Goal: Task Accomplishment & Management: Manage account settings

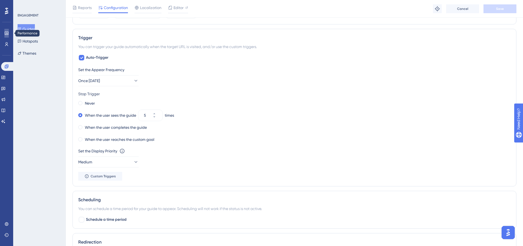
click at [7, 32] on icon at bounding box center [6, 33] width 4 height 4
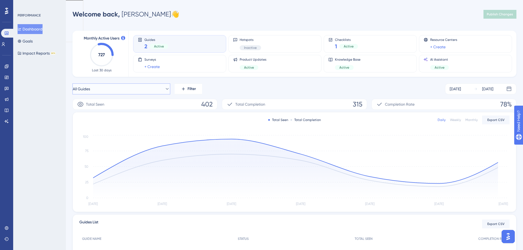
click at [166, 89] on icon at bounding box center [167, 89] width 3 height 2
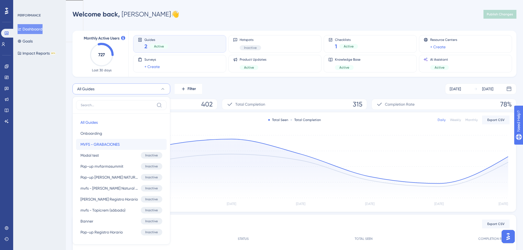
click at [105, 142] on span "MVFS - GRABACIONES" at bounding box center [99, 144] width 39 height 7
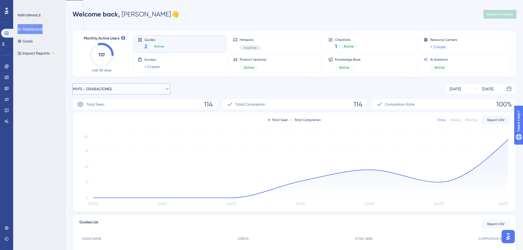
click at [156, 86] on button "MVFS - GRABACIONES" at bounding box center [121, 88] width 98 height 11
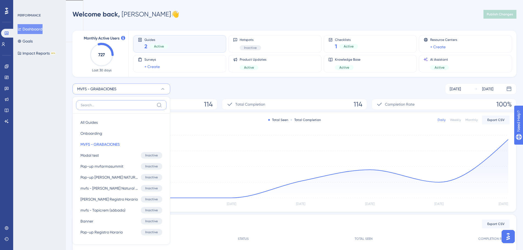
scroll to position [15, 0]
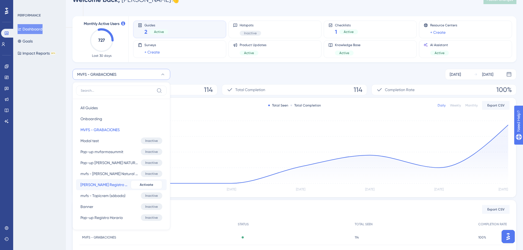
click at [111, 185] on span "[PERSON_NAME] Registro Horario" at bounding box center [104, 184] width 48 height 7
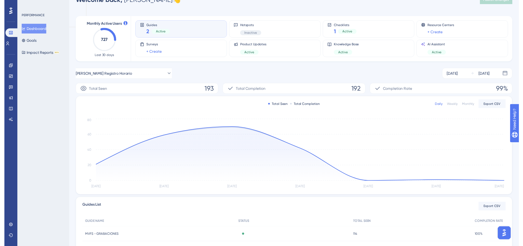
scroll to position [0, 0]
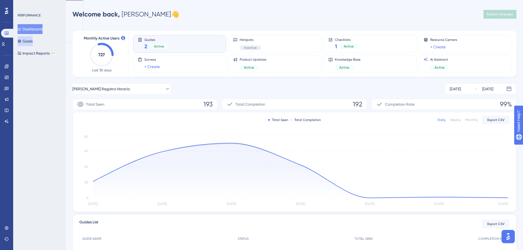
click at [33, 40] on button "Goals" at bounding box center [25, 41] width 15 height 10
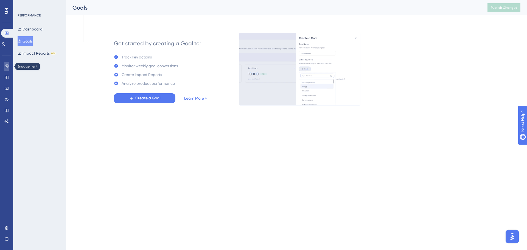
click at [6, 67] on icon at bounding box center [6, 66] width 4 height 4
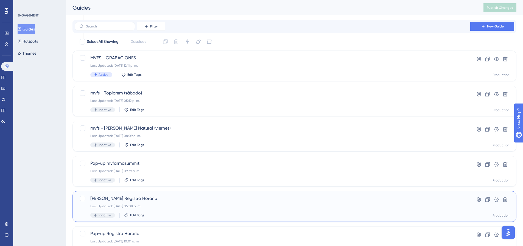
click at [113, 197] on span "[PERSON_NAME] Registro Horario" at bounding box center [272, 198] width 364 height 7
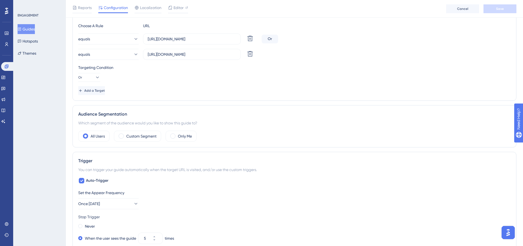
scroll to position [148, 0]
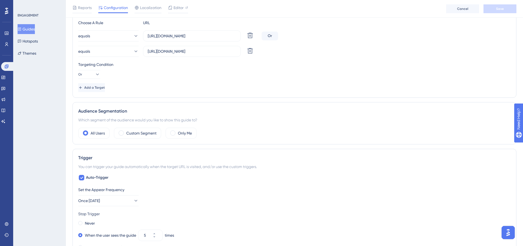
click at [186, 125] on div "Audience Segmentation Which segment of the audience would you like to show this…" at bounding box center [294, 123] width 444 height 42
click at [226, 39] on input "[URL][DOMAIN_NAME]" at bounding box center [192, 36] width 88 height 6
drag, startPoint x: 226, startPoint y: 37, endPoint x: 240, endPoint y: 37, distance: 14.0
click at [240, 37] on label "[URL][DOMAIN_NAME]" at bounding box center [192, 35] width 98 height 11
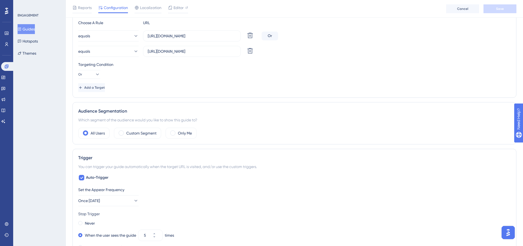
scroll to position [0, 0]
click at [175, 85] on div "Add a Target" at bounding box center [294, 87] width 432 height 9
click at [102, 88] on span "Add a Target" at bounding box center [94, 87] width 21 height 4
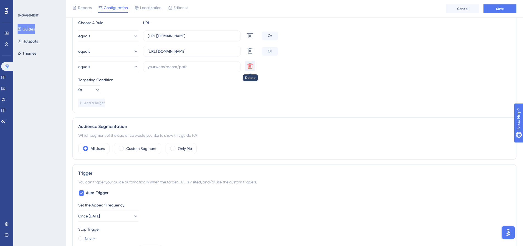
click at [250, 66] on icon at bounding box center [249, 65] width 5 height 5
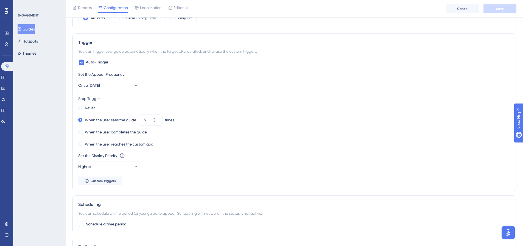
scroll to position [237, 0]
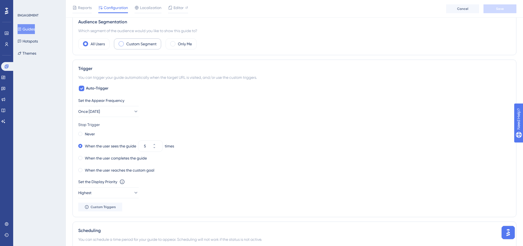
click at [121, 41] on span at bounding box center [121, 43] width 5 height 5
click at [125, 42] on input "radio" at bounding box center [125, 42] width 0 height 0
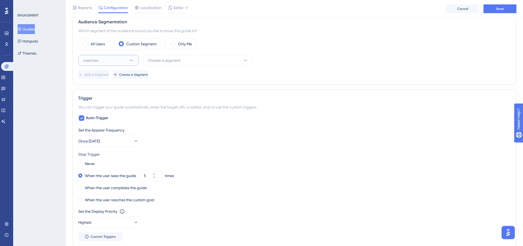
click at [119, 61] on button "matches" at bounding box center [108, 60] width 60 height 11
click at [100, 79] on span "matches" at bounding box center [93, 77] width 15 height 7
click at [156, 61] on span "Choose a segment" at bounding box center [164, 60] width 33 height 7
click at [237, 33] on div "Which segment of the audience would you like to show this guide to?" at bounding box center [294, 30] width 432 height 7
click at [79, 44] on div "All Users" at bounding box center [93, 43] width 31 height 11
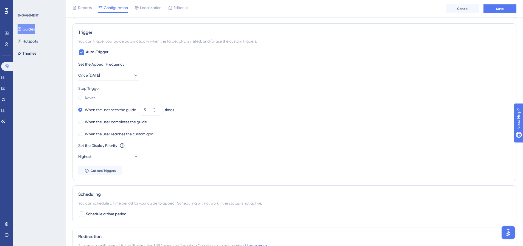
scroll to position [281, 0]
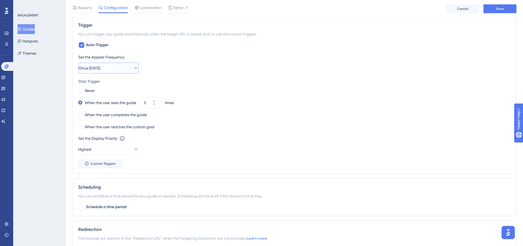
click at [127, 69] on button "Once [DATE]" at bounding box center [108, 68] width 60 height 11
click at [103, 116] on span "Once [DATE]" at bounding box center [97, 117] width 22 height 7
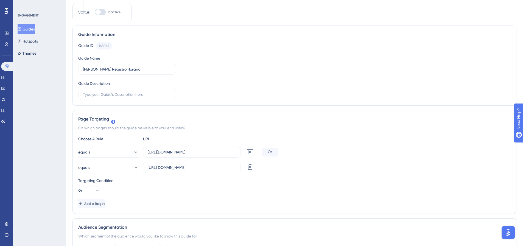
scroll to position [0, 0]
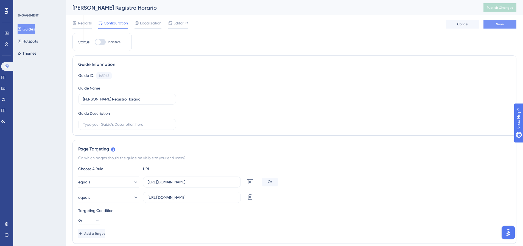
click at [498, 25] on span "Save" at bounding box center [500, 24] width 8 height 4
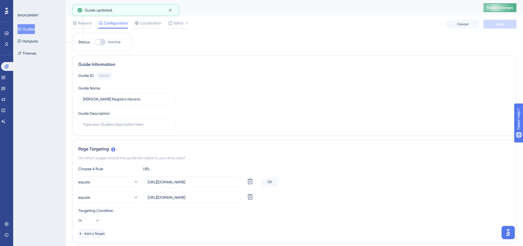
click at [499, 8] on span "Publish Changes" at bounding box center [500, 7] width 26 height 4
click at [99, 43] on div at bounding box center [97, 41] width 5 height 5
click at [95, 42] on input "Inactive" at bounding box center [94, 42] width 0 height 0
checkbox input "true"
click at [502, 26] on span "Save" at bounding box center [500, 24] width 8 height 4
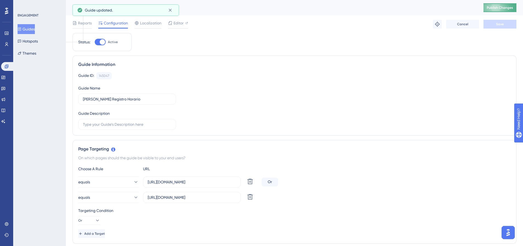
click at [502, 7] on span "Publish Changes" at bounding box center [500, 7] width 26 height 4
click at [200, 183] on input "[URL][DOMAIN_NAME]" at bounding box center [192, 182] width 88 height 6
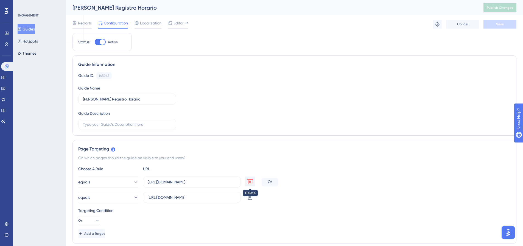
click at [251, 181] on icon at bounding box center [249, 181] width 5 height 5
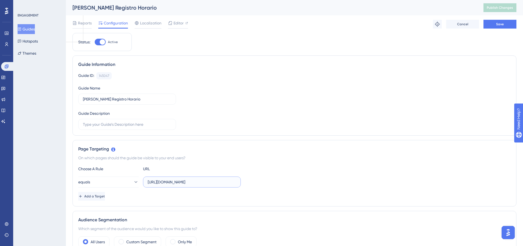
click at [231, 183] on input "[URL][DOMAIN_NAME]" at bounding box center [192, 182] width 88 height 6
drag, startPoint x: 231, startPoint y: 183, endPoint x: 142, endPoint y: 183, distance: 88.4
click at [142, 183] on div "equals [URL][DOMAIN_NAME]" at bounding box center [159, 182] width 163 height 11
paste input "session"
type input "[URL][DOMAIN_NAME]"
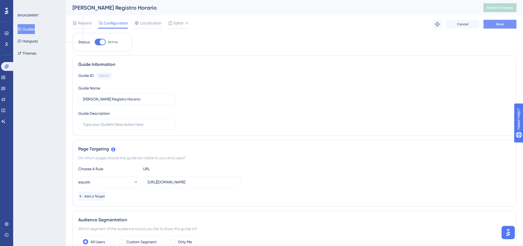
click at [501, 24] on span "Save" at bounding box center [500, 24] width 8 height 4
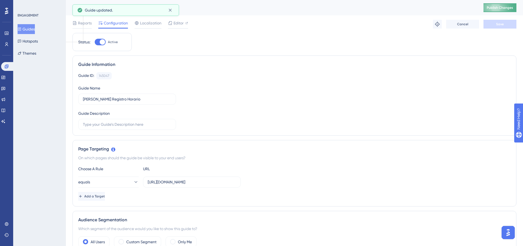
click at [501, 6] on span "Publish Changes" at bounding box center [500, 7] width 26 height 4
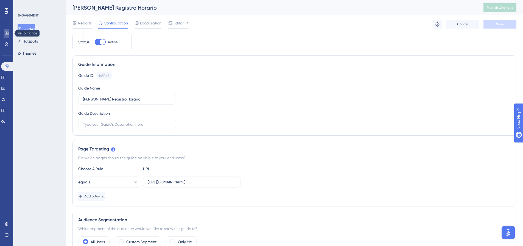
click at [7, 33] on icon at bounding box center [7, 33] width 4 height 3
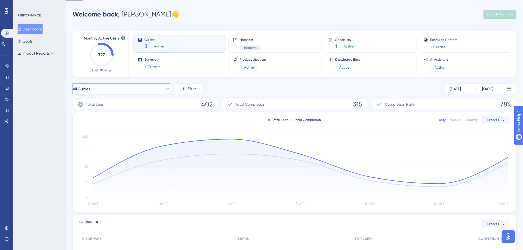
click at [118, 92] on button "All Guides" at bounding box center [121, 88] width 98 height 11
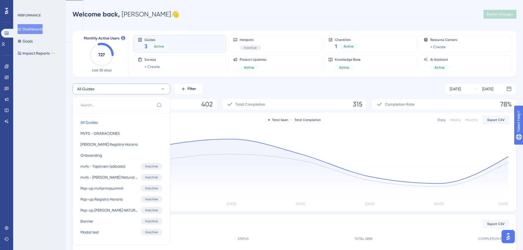
scroll to position [14, 0]
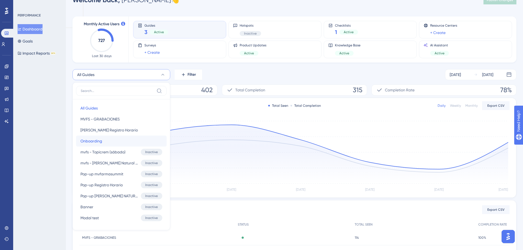
click at [96, 139] on span "Onboarding" at bounding box center [91, 141] width 22 height 7
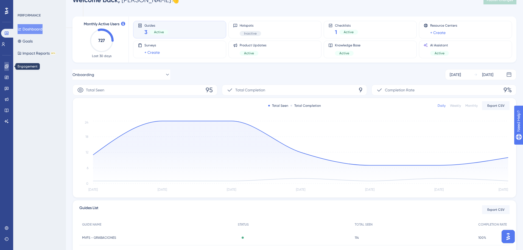
click at [6, 67] on icon at bounding box center [6, 66] width 4 height 4
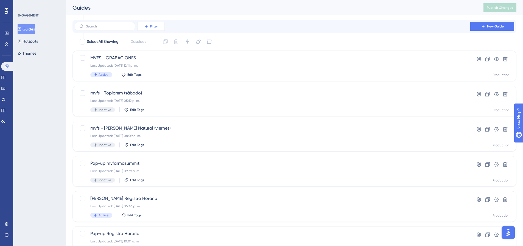
click at [160, 25] on button "Filter" at bounding box center [150, 26] width 27 height 9
click at [154, 74] on span "Status" at bounding box center [150, 75] width 11 height 7
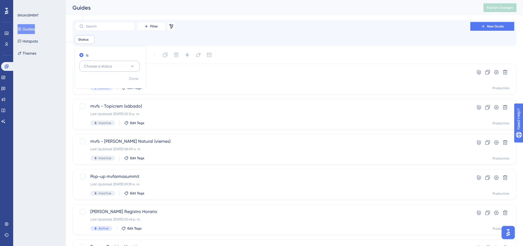
click at [124, 69] on button "Choose a status" at bounding box center [109, 66] width 60 height 11
click at [95, 83] on span "Active" at bounding box center [92, 83] width 11 height 7
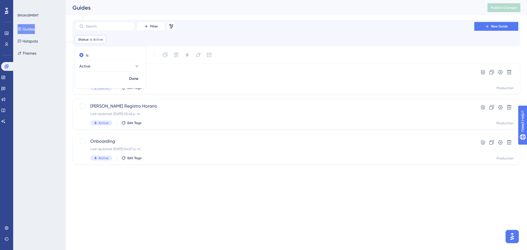
click at [118, 43] on html "Performance Users Engagement Widgets Feedback Product Updates Knowledge Base AI…" at bounding box center [263, 21] width 527 height 43
click at [102, 141] on span "Onboarding" at bounding box center [274, 141] width 368 height 7
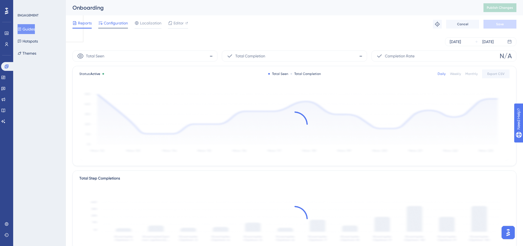
click at [112, 23] on span "Configuration" at bounding box center [116, 23] width 24 height 7
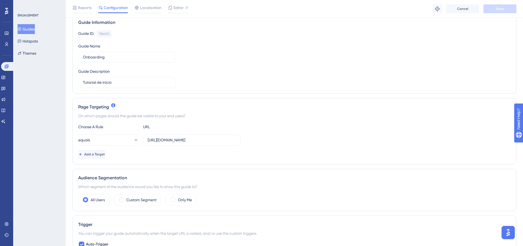
scroll to position [107, 0]
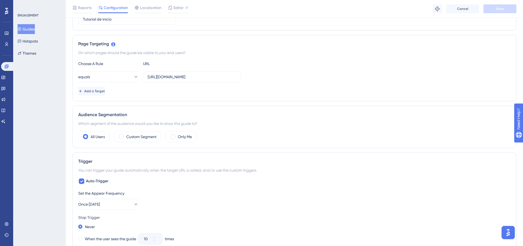
drag, startPoint x: 525, startPoint y: 63, endPoint x: 34, endPoint y: 5, distance: 494.9
click at [104, 91] on span "Add a Target" at bounding box center [94, 91] width 21 height 4
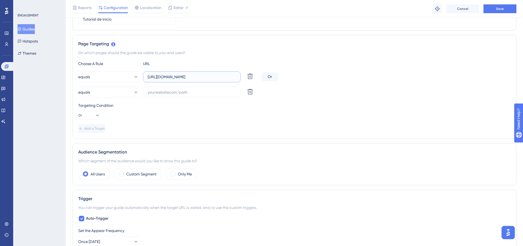
click at [170, 74] on input "[URL][DOMAIN_NAME]" at bounding box center [192, 77] width 88 height 6
drag, startPoint x: 147, startPoint y: 78, endPoint x: 216, endPoint y: 76, distance: 69.2
click at [212, 78] on label "[URL][DOMAIN_NAME]" at bounding box center [192, 76] width 98 height 11
click at [212, 78] on input "[URL][DOMAIN_NAME]" at bounding box center [192, 77] width 88 height 6
drag, startPoint x: 223, startPoint y: 78, endPoint x: 147, endPoint y: 77, distance: 76.1
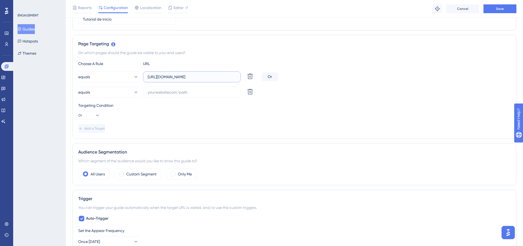
click at [147, 77] on label "[URL][DOMAIN_NAME]" at bounding box center [192, 76] width 98 height 11
click at [157, 90] on input "text" at bounding box center [192, 92] width 88 height 6
paste input "[URL][DOMAIN_NAME]"
type input "[URL][DOMAIN_NAME]"
click at [229, 76] on input "[URL][DOMAIN_NAME]" at bounding box center [192, 77] width 88 height 6
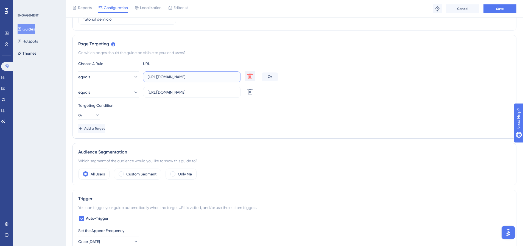
scroll to position [0, 12]
drag, startPoint x: 222, startPoint y: 76, endPoint x: 250, endPoint y: 76, distance: 28.8
click at [250, 76] on div "equals [URL][DOMAIN_NAME] Delete" at bounding box center [168, 76] width 181 height 11
click at [230, 92] on input "[URL][DOMAIN_NAME]" at bounding box center [192, 92] width 88 height 6
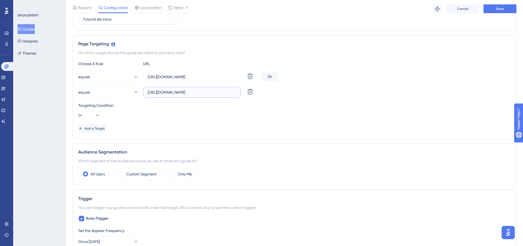
drag, startPoint x: 236, startPoint y: 92, endPoint x: 145, endPoint y: 95, distance: 90.4
click at [145, 95] on label "[URL][DOMAIN_NAME]" at bounding box center [192, 92] width 98 height 11
click at [251, 93] on icon at bounding box center [250, 91] width 7 height 7
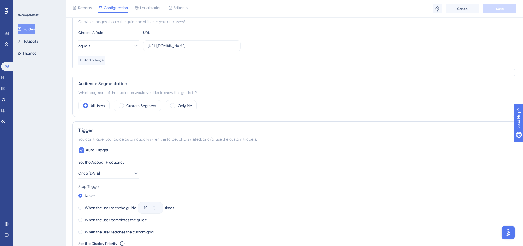
scroll to position [155, 0]
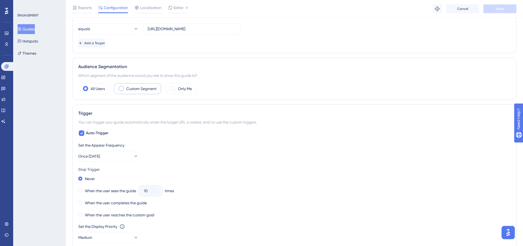
click at [122, 89] on span at bounding box center [121, 88] width 5 height 5
click at [125, 87] on input "radio" at bounding box center [125, 87] width 0 height 0
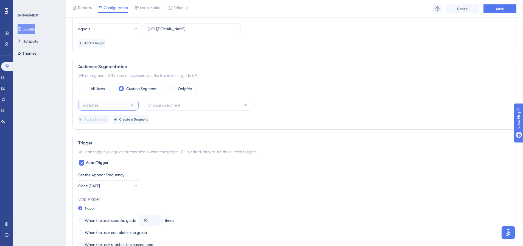
click at [121, 106] on button "matches" at bounding box center [108, 105] width 60 height 11
click at [104, 118] on div "matches matches" at bounding box center [108, 121] width 44 height 11
click at [178, 104] on span "Choose a segment" at bounding box center [164, 105] width 33 height 7
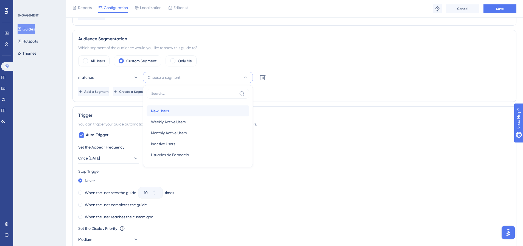
click at [168, 113] on span "New Users" at bounding box center [160, 111] width 18 height 7
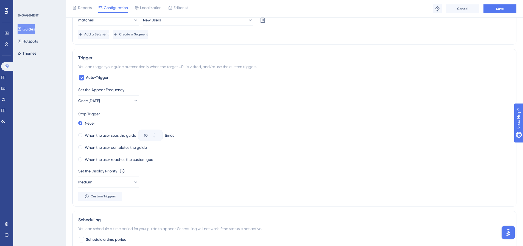
scroll to position [222, 0]
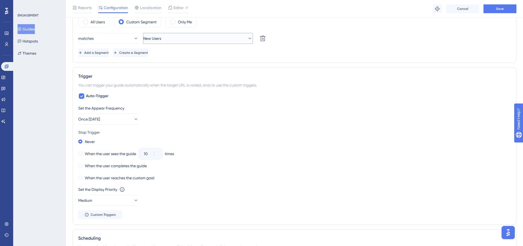
click at [242, 38] on button "New Users" at bounding box center [198, 38] width 110 height 11
click at [253, 155] on div "When the user sees the guide 10 times" at bounding box center [294, 154] width 432 height 8
click at [86, 21] on span at bounding box center [85, 21] width 5 height 5
click at [90, 20] on input "radio" at bounding box center [90, 20] width 0 height 0
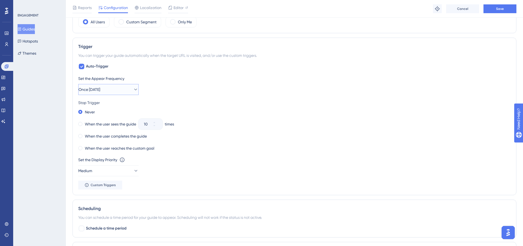
click at [118, 88] on button "Once [DATE]" at bounding box center [108, 89] width 60 height 11
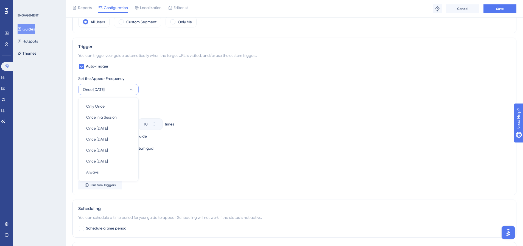
scroll to position [237, 0]
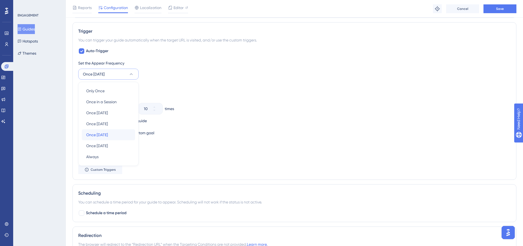
click at [108, 134] on span "Once [DATE]" at bounding box center [97, 135] width 22 height 7
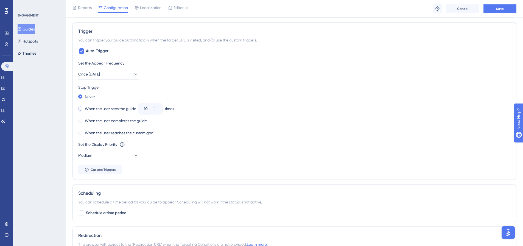
click at [84, 108] on div "When the user sees the guide" at bounding box center [107, 109] width 58 height 8
click at [156, 111] on icon at bounding box center [154, 110] width 3 height 3
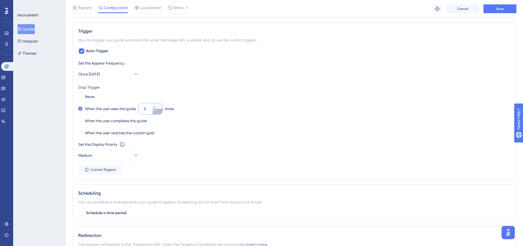
click at [156, 111] on icon at bounding box center [154, 110] width 3 height 3
click at [160, 106] on button "5" at bounding box center [158, 105] width 10 height 5
click at [155, 110] on icon at bounding box center [154, 110] width 2 height 1
click at [156, 110] on icon at bounding box center [154, 110] width 3 height 3
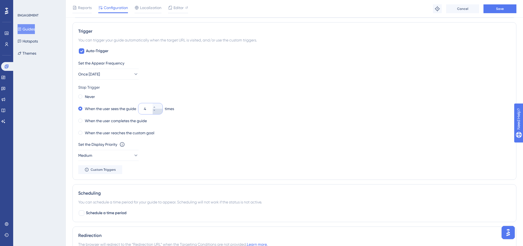
type input "3"
click at [278, 117] on div "When the user completes the guide" at bounding box center [294, 121] width 432 height 8
click at [506, 9] on button "Save" at bounding box center [499, 8] width 33 height 9
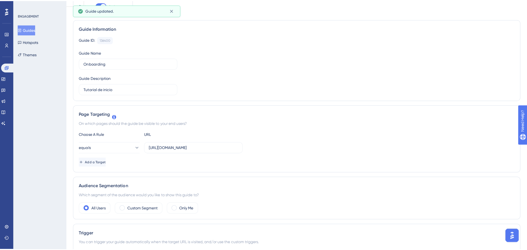
scroll to position [0, 0]
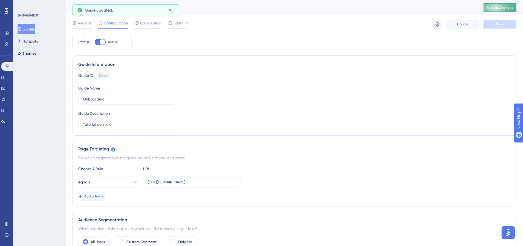
click at [503, 5] on button "Publish Changes" at bounding box center [499, 7] width 33 height 9
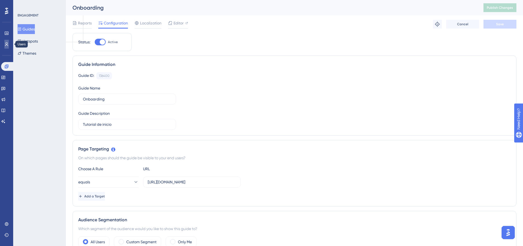
click at [7, 46] on icon at bounding box center [6, 44] width 4 height 4
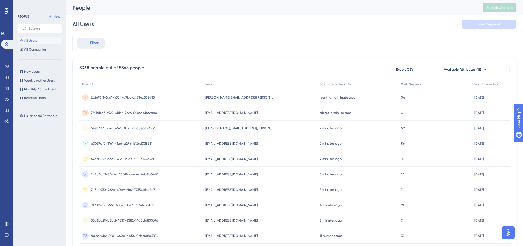
click at [402, 174] on span "25" at bounding box center [403, 174] width 4 height 4
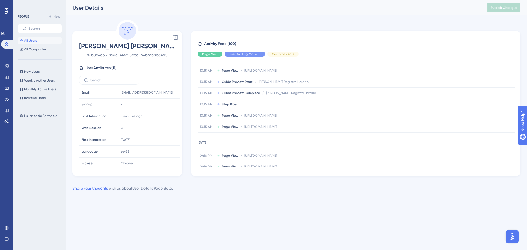
scroll to position [250, 0]
click at [523, 83] on div "Performance Users Engagement Widgets Feedback Product Updates Knowledge Base AI…" at bounding box center [296, 100] width 461 height 200
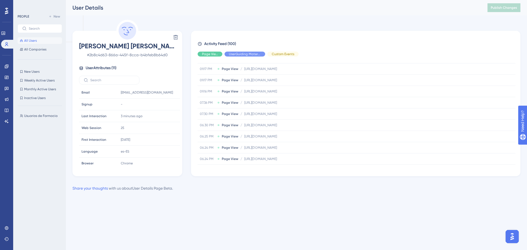
scroll to position [387, 0]
click at [32, 71] on span "New Users" at bounding box center [31, 71] width 15 height 4
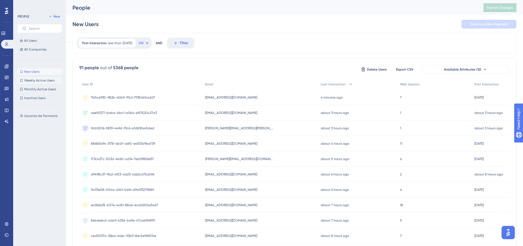
click at [33, 78] on button "Weekly Active Users Weekly Active Users" at bounding box center [40, 80] width 44 height 7
click at [99, 173] on span "42da8922-cac5-43f5-a1af-7555b144a98f" at bounding box center [122, 174] width 63 height 4
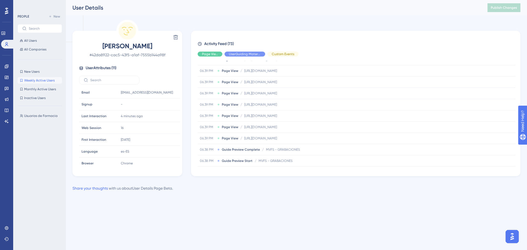
scroll to position [205, 0]
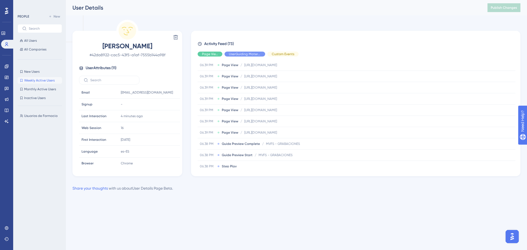
drag, startPoint x: 517, startPoint y: 66, endPoint x: 19, endPoint y: 1, distance: 501.8
click at [277, 111] on span "[URL][DOMAIN_NAME]" at bounding box center [260, 110] width 33 height 4
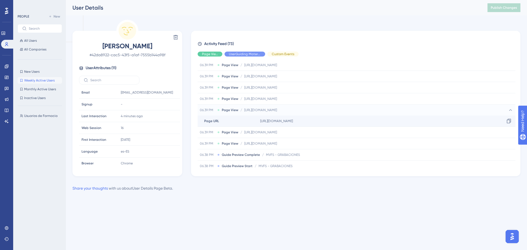
click at [293, 122] on span "[URL][DOMAIN_NAME]" at bounding box center [276, 121] width 33 height 4
click at [508, 121] on icon at bounding box center [508, 120] width 5 height 5
click at [506, 120] on icon at bounding box center [508, 120] width 5 height 5
click at [211, 119] on span "Page URL" at bounding box center [211, 121] width 15 height 4
click at [509, 110] on icon at bounding box center [510, 110] width 3 height 2
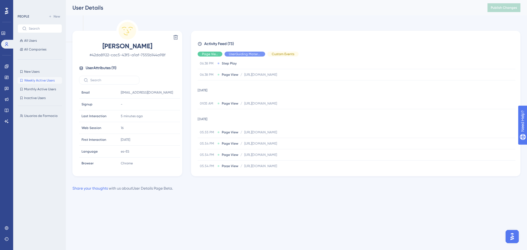
scroll to position [337, 0]
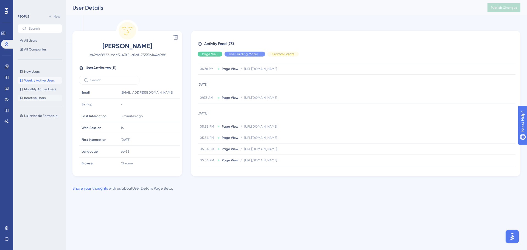
click at [37, 97] on span "Inactive Users" at bounding box center [34, 98] width 21 height 4
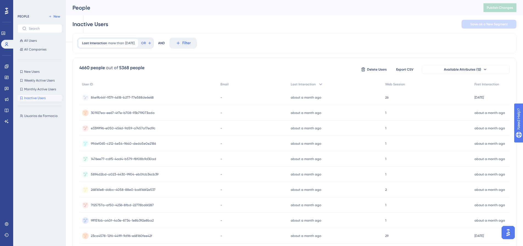
click at [382, 97] on div "about a month ago [DATE] 15:35" at bounding box center [335, 97] width 94 height 15
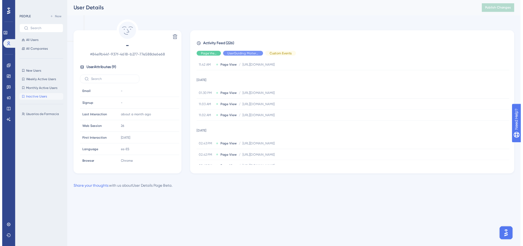
scroll to position [434, 0]
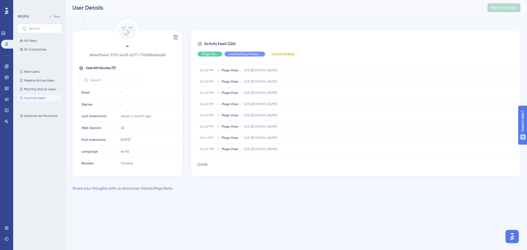
click at [33, 99] on span "Inactive Users" at bounding box center [34, 98] width 21 height 4
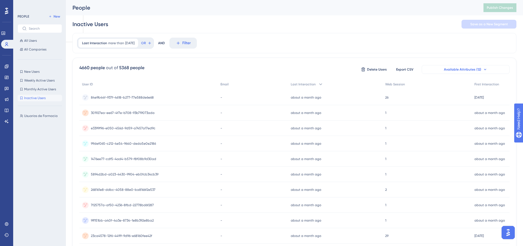
click at [481, 69] on button "Available Attributes (12)" at bounding box center [466, 69] width 88 height 9
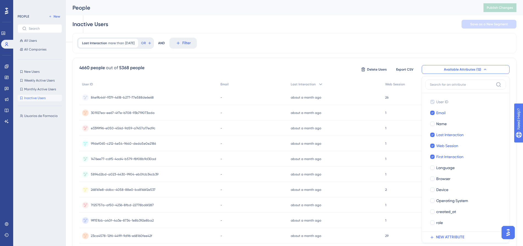
scroll to position [37, 0]
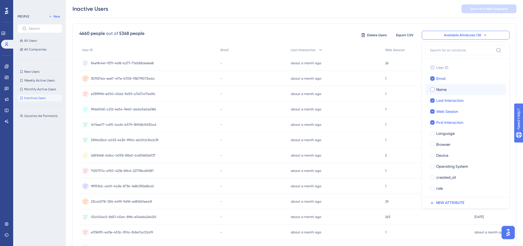
click at [431, 90] on div at bounding box center [432, 89] width 4 height 4
checkbox input "true"
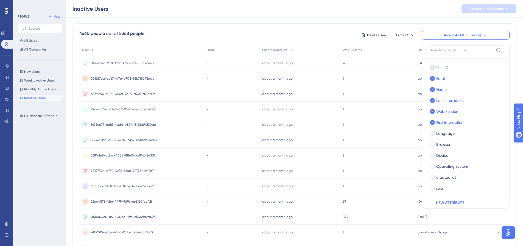
click at [322, 19] on div "Last Interaction more than [DATE] [DATE] Remove OR AND Filter 4660 people out o…" at bounding box center [294, 193] width 444 height 389
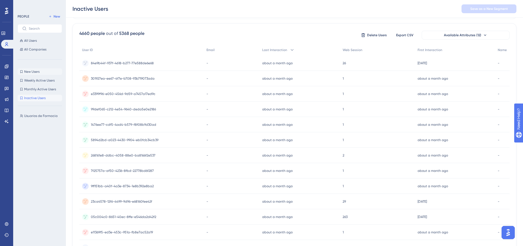
click at [25, 73] on span "New Users" at bounding box center [31, 71] width 15 height 4
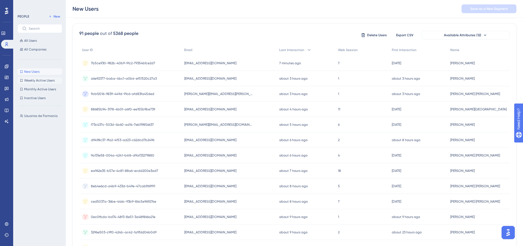
click at [30, 81] on span "Weekly Active Users" at bounding box center [39, 80] width 30 height 4
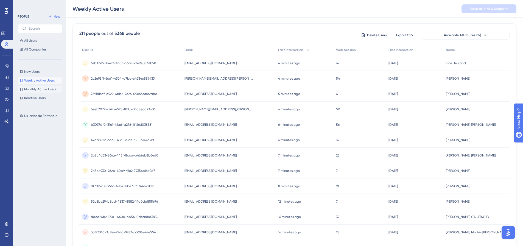
click at [33, 87] on span "Monthly Active Users" at bounding box center [40, 89] width 32 height 4
click at [38, 89] on span "Monthly Active Users" at bounding box center [40, 89] width 32 height 4
click at [27, 89] on span "Monthly Active Users" at bounding box center [40, 89] width 32 height 4
click at [212, 110] on span "[PERSON_NAME][EMAIL_ADDRESS][PERSON_NAME][DOMAIN_NAME]" at bounding box center [218, 109] width 69 height 4
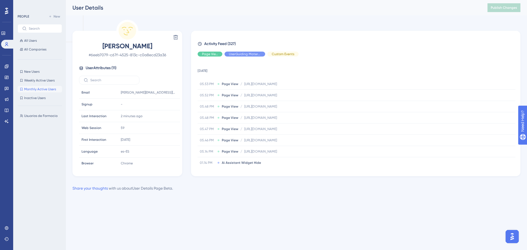
click at [47, 91] on span "Monthly Active Users" at bounding box center [40, 89] width 32 height 4
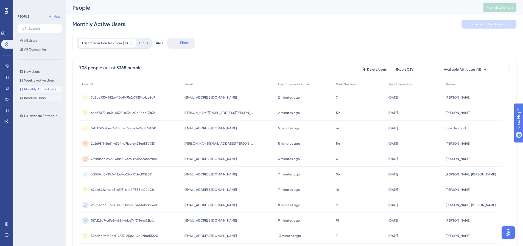
click at [35, 98] on span "Inactive Users" at bounding box center [34, 98] width 21 height 4
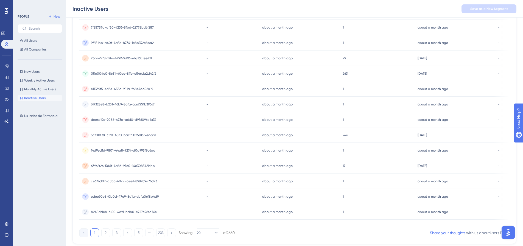
scroll to position [197, 0]
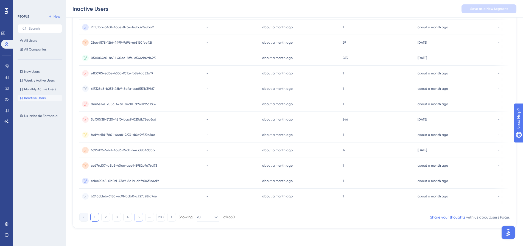
click at [137, 217] on button "5" at bounding box center [138, 217] width 9 height 9
click at [162, 218] on button "233" at bounding box center [160, 217] width 9 height 9
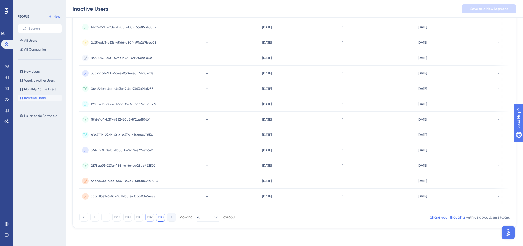
click at [151, 218] on button "232" at bounding box center [149, 217] width 9 height 9
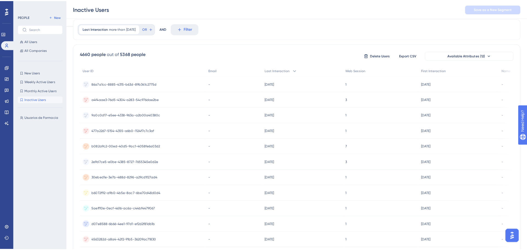
scroll to position [0, 0]
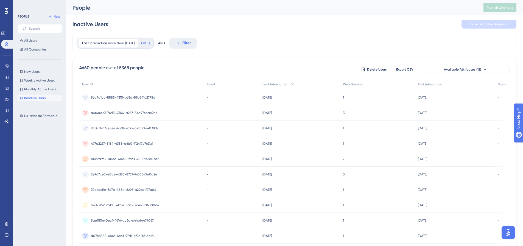
click at [96, 125] on div "9a0c0d17-e5ee-4338-963a-a2b00a40380c 9a0c0d17-e5ee-4338-963a-a2b00a40380c" at bounding box center [125, 128] width 68 height 15
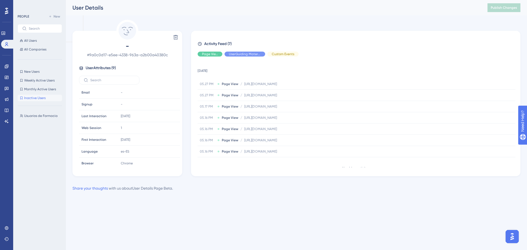
click at [27, 97] on span "Inactive Users" at bounding box center [34, 98] width 21 height 4
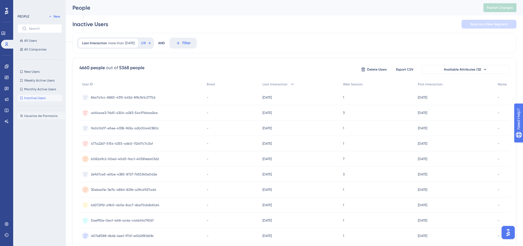
click at [34, 117] on span "Usuarios de Farmacia" at bounding box center [40, 116] width 33 height 4
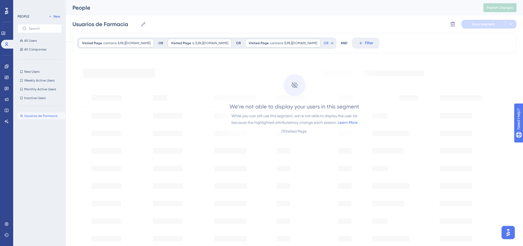
click at [293, 132] on div "( 1 ) Visited Page" at bounding box center [294, 131] width 26 height 7
click at [290, 120] on div "While you can still use this segment, we’re not able to display the user list b…" at bounding box center [294, 119] width 126 height 13
click at [114, 26] on input "Usuarios de Farmacia" at bounding box center [105, 24] width 66 height 8
click at [55, 14] on button "New" at bounding box center [54, 16] width 15 height 7
type input "New Segment"
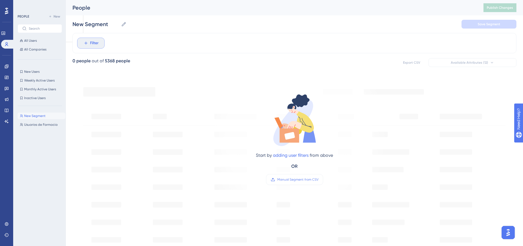
click at [87, 40] on button "Filter" at bounding box center [90, 43] width 27 height 11
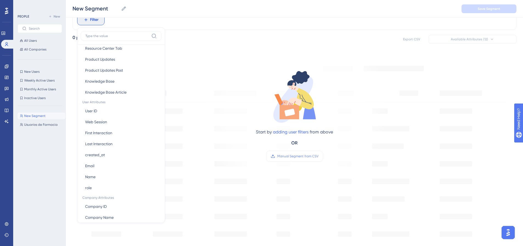
scroll to position [199, 0]
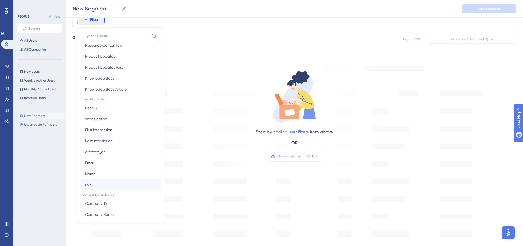
click at [97, 184] on button "role role" at bounding box center [121, 184] width 81 height 11
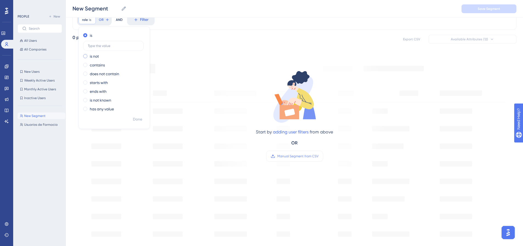
click at [85, 54] on span at bounding box center [85, 56] width 4 height 4
click at [89, 55] on input "radio" at bounding box center [89, 55] width 0 height 0
click at [86, 37] on span at bounding box center [85, 35] width 4 height 4
click at [89, 34] on input "radio" at bounding box center [89, 34] width 0 height 0
click at [103, 47] on input "text" at bounding box center [113, 46] width 51 height 4
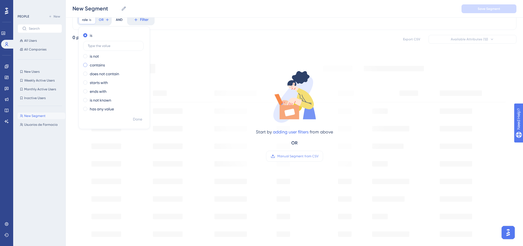
click at [86, 66] on span at bounding box center [85, 65] width 4 height 4
click at [89, 64] on input "radio" at bounding box center [89, 64] width 0 height 0
click at [99, 63] on input "text" at bounding box center [113, 63] width 51 height 4
type input "FARMACIA"
click at [140, 118] on span "Done" at bounding box center [137, 119] width 9 height 7
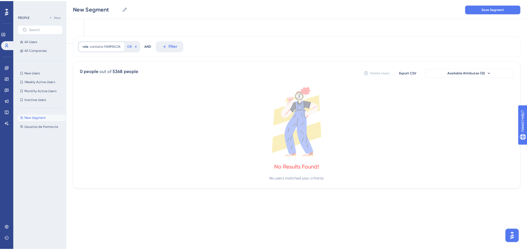
scroll to position [0, 0]
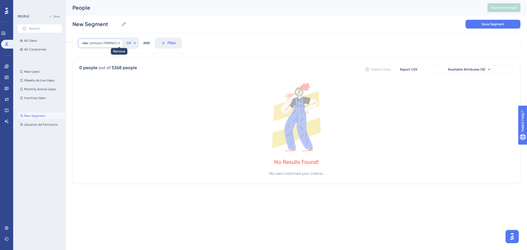
click at [118, 43] on icon at bounding box center [119, 42] width 3 height 3
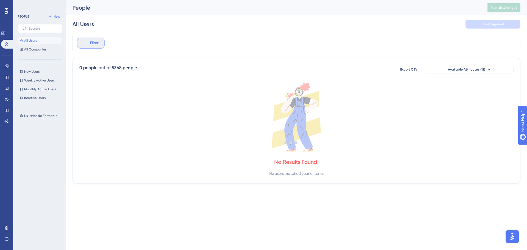
click at [90, 43] on span "Filter" at bounding box center [94, 43] width 9 height 7
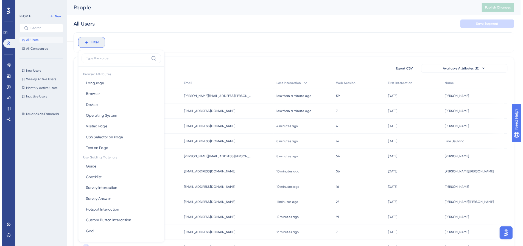
scroll to position [26, 0]
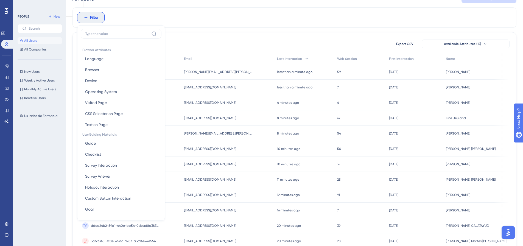
click at [87, 43] on div "Browser Attributes Language Language Browser Browser Device Device Operating Sy…" at bounding box center [121, 129] width 81 height 175
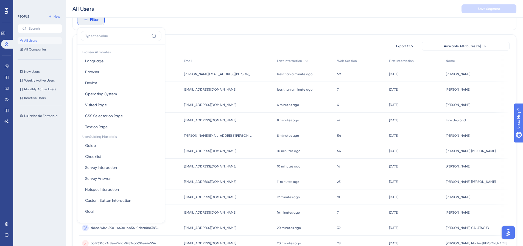
click at [141, 21] on div "Filter Browser Attributes Language Language Browser Browser Device Device Opera…" at bounding box center [294, 20] width 444 height 20
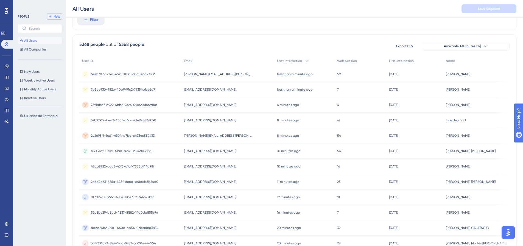
click at [58, 17] on span "New" at bounding box center [57, 16] width 7 height 4
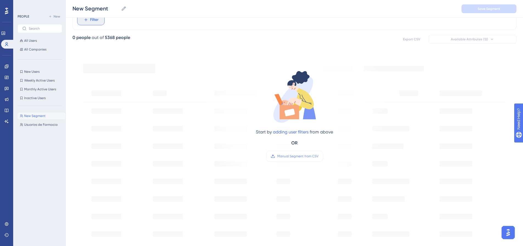
click at [88, 19] on icon at bounding box center [85, 19] width 5 height 5
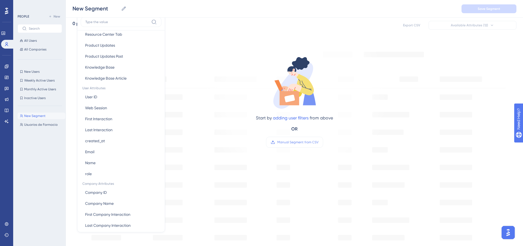
scroll to position [202, 0]
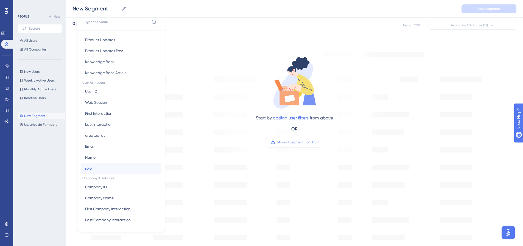
click at [91, 166] on span "role" at bounding box center [88, 168] width 7 height 7
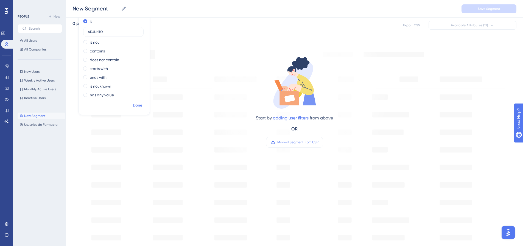
type input "ADJUNTO"
click at [141, 104] on span "Done" at bounding box center [137, 105] width 9 height 7
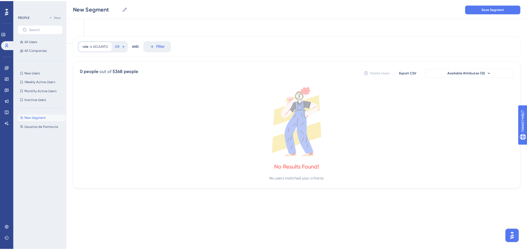
scroll to position [0, 0]
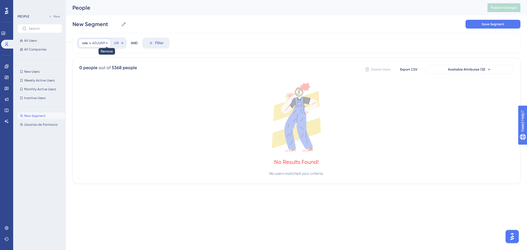
click at [106, 43] on icon at bounding box center [106, 42] width 3 height 3
click at [155, 44] on span "Filter" at bounding box center [159, 43] width 9 height 7
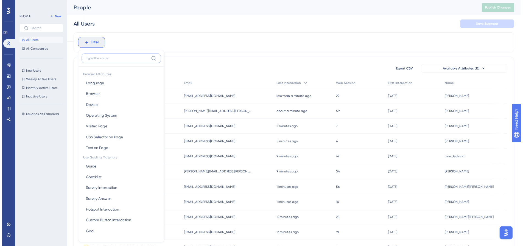
scroll to position [26, 0]
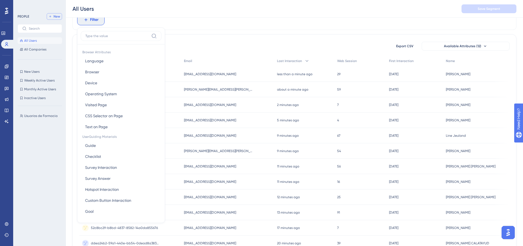
click at [54, 16] on span "New" at bounding box center [57, 16] width 7 height 4
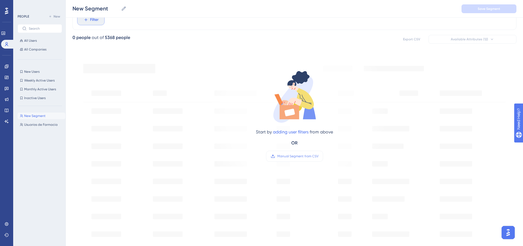
click at [85, 20] on icon at bounding box center [85, 19] width 5 height 5
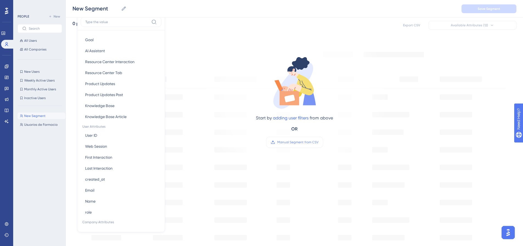
scroll to position [172, 0]
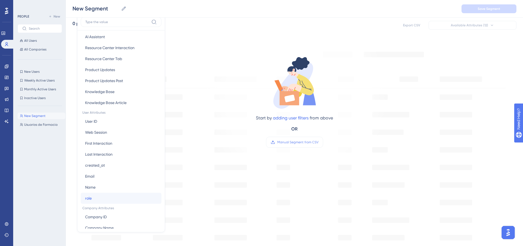
click at [86, 198] on span "role" at bounding box center [88, 198] width 7 height 7
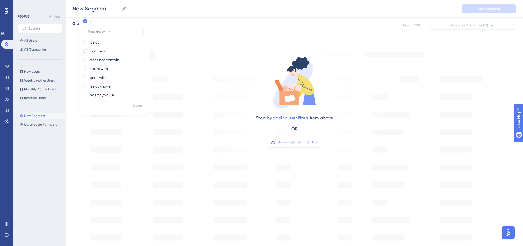
click at [98, 52] on label "contains" at bounding box center [97, 51] width 15 height 7
type input "FARM"
click at [138, 104] on span "Done" at bounding box center [137, 105] width 9 height 7
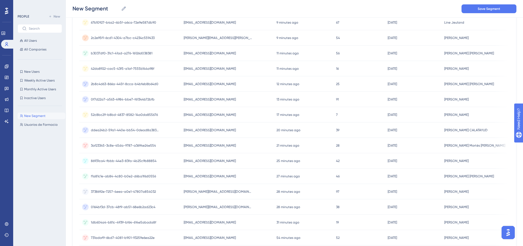
scroll to position [197, 0]
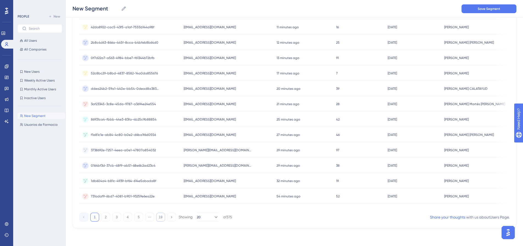
click at [162, 218] on button "19" at bounding box center [160, 217] width 9 height 9
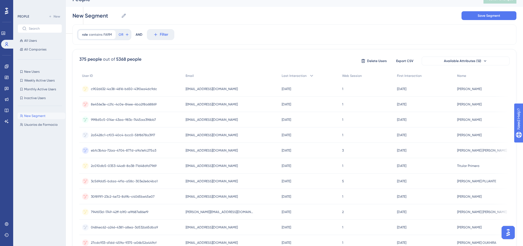
scroll to position [0, 0]
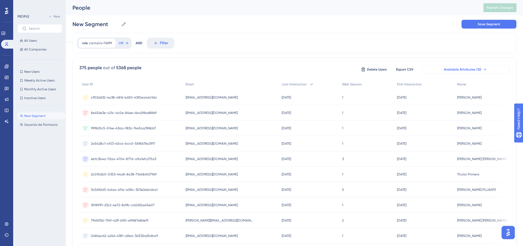
click at [463, 70] on span "Available Attributes (12)" at bounding box center [462, 69] width 37 height 4
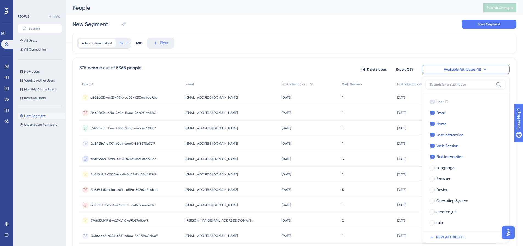
scroll to position [20, 0]
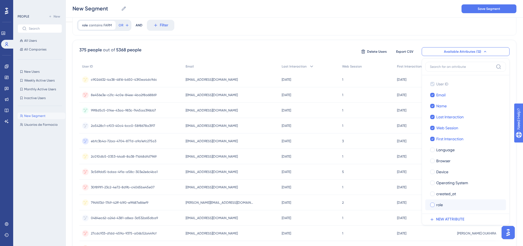
click at [433, 207] on div at bounding box center [432, 204] width 5 height 5
checkbox input "true"
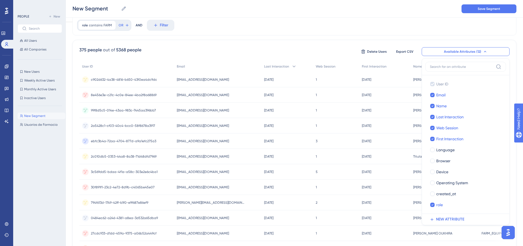
click at [379, 33] on div "role contains FARM FARM Remove OR AND Filter" at bounding box center [294, 25] width 444 height 20
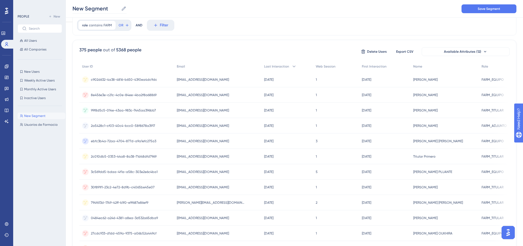
click at [125, 9] on icon at bounding box center [123, 8] width 5 height 5
click at [119, 9] on input "New Segment" at bounding box center [95, 9] width 46 height 8
type input "N"
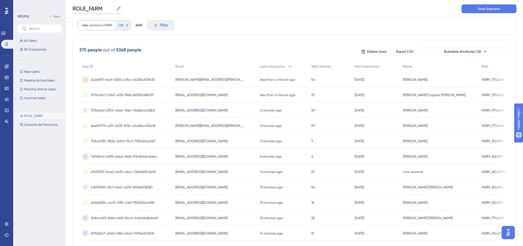
type input "ROLE_FARM"
click at [254, 38] on div "role contains FARM FARM Remove OR AND Filter 375 people out of 5368 people Dele…" at bounding box center [294, 209] width 444 height 389
click at [27, 41] on span "All Users" at bounding box center [30, 40] width 13 height 4
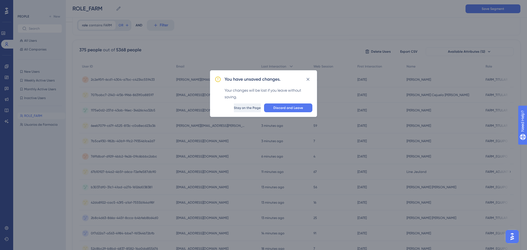
click at [234, 110] on button "Stay on the Page" at bounding box center [247, 108] width 27 height 9
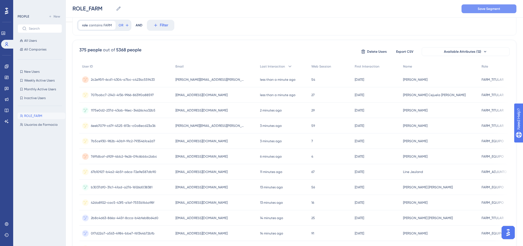
click at [486, 7] on span "Save Segment" at bounding box center [489, 9] width 23 height 4
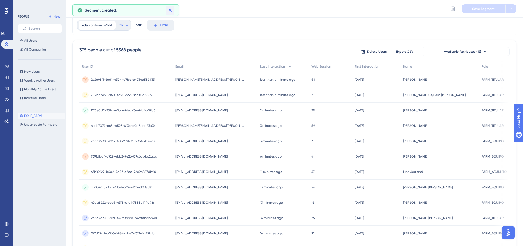
click at [170, 11] on icon at bounding box center [169, 9] width 5 height 5
click at [32, 40] on span "All Users" at bounding box center [30, 40] width 13 height 4
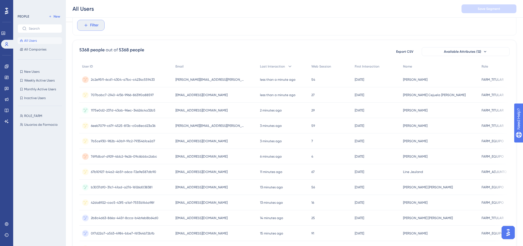
click at [94, 25] on span "Filter" at bounding box center [94, 25] width 9 height 7
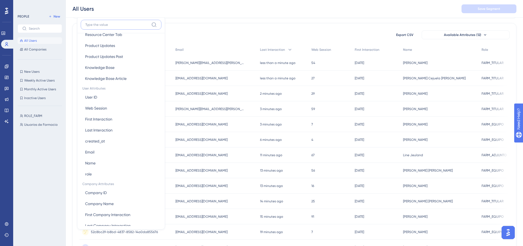
scroll to position [207, 0]
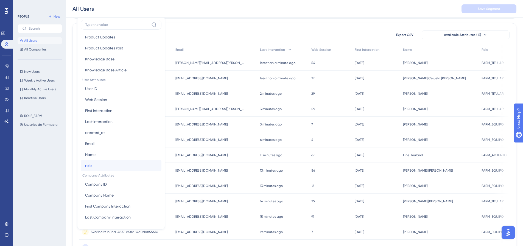
click at [86, 167] on span "role" at bounding box center [88, 165] width 7 height 7
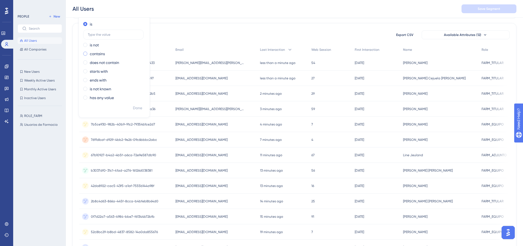
click at [99, 54] on label "contains" at bounding box center [97, 54] width 15 height 7
type input "FARM"
click at [138, 107] on span "Done" at bounding box center [137, 108] width 9 height 7
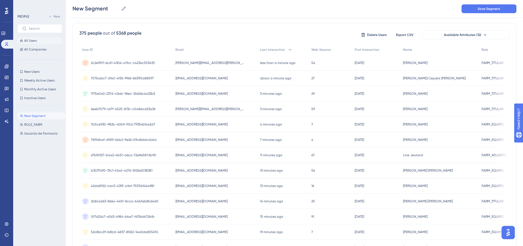
click at [29, 38] on button "All Users" at bounding box center [40, 40] width 44 height 7
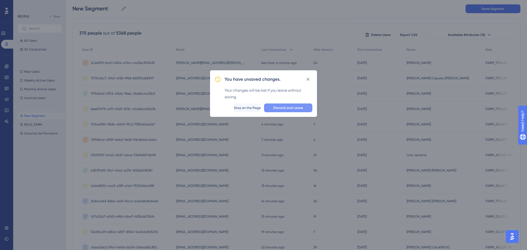
click at [288, 109] on span "Discard and Leave" at bounding box center [288, 108] width 30 height 4
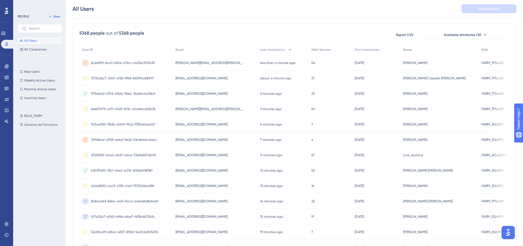
click at [32, 38] on span "All Users" at bounding box center [30, 40] width 13 height 4
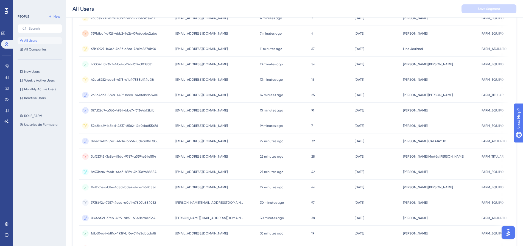
scroll to position [197, 0]
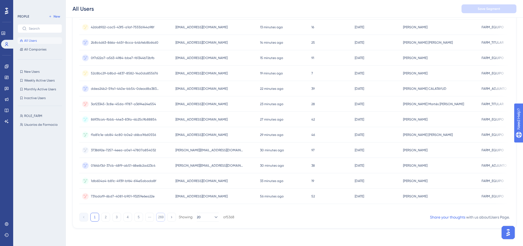
click at [161, 216] on button "269" at bounding box center [160, 217] width 9 height 9
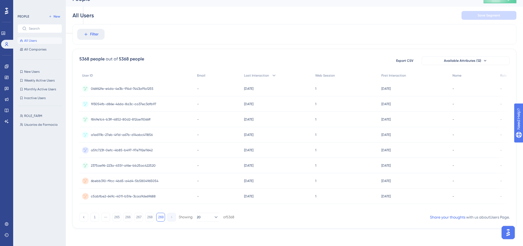
scroll to position [11, 0]
click at [148, 217] on button "268" at bounding box center [149, 217] width 9 height 9
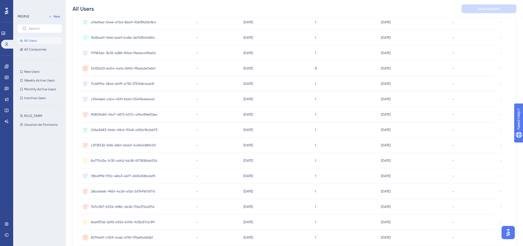
scroll to position [197, 0]
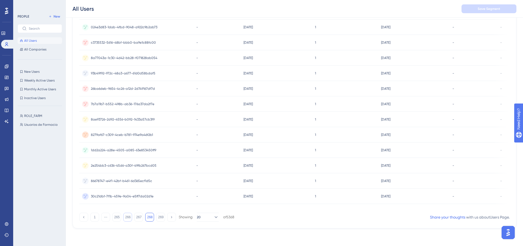
click at [127, 217] on button "266" at bounding box center [127, 217] width 9 height 9
click at [117, 219] on button "265" at bounding box center [116, 217] width 9 height 9
click at [83, 219] on icon at bounding box center [84, 217] width 4 height 4
click at [93, 219] on button "1" at bounding box center [94, 217] width 9 height 9
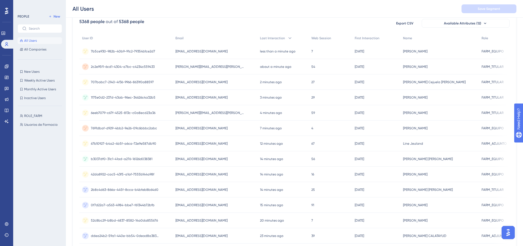
scroll to position [67, 0]
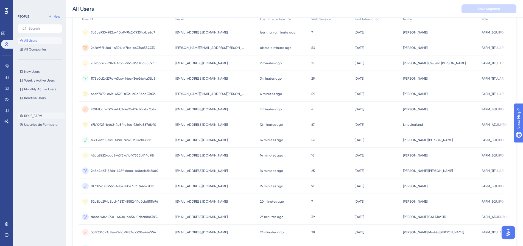
click at [35, 116] on span "ROLE_FARM" at bounding box center [33, 116] width 18 height 4
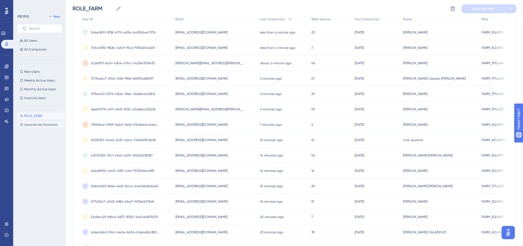
click at [35, 124] on span "Usuarios de Farmacia" at bounding box center [40, 124] width 33 height 4
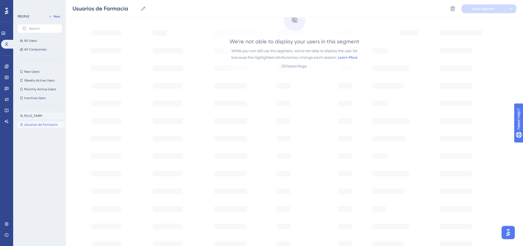
click at [34, 116] on span "ROLE_FARM" at bounding box center [33, 116] width 18 height 4
type input "ROLE_FARM"
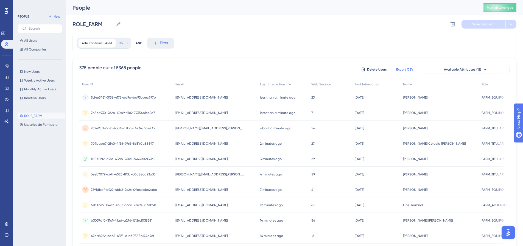
click at [406, 69] on span "Export CSV" at bounding box center [404, 69] width 17 height 4
click at [38, 29] on input "text" at bounding box center [43, 29] width 29 height 4
type input "a"
click at [33, 38] on button "All Users" at bounding box center [40, 40] width 44 height 7
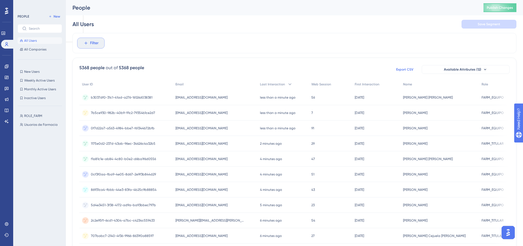
click at [88, 41] on icon at bounding box center [85, 43] width 5 height 5
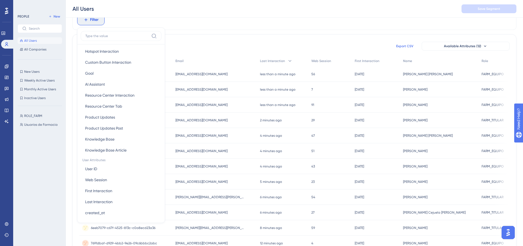
scroll to position [139, 0]
click at [32, 116] on span "ROLE_FARM" at bounding box center [33, 116] width 18 height 4
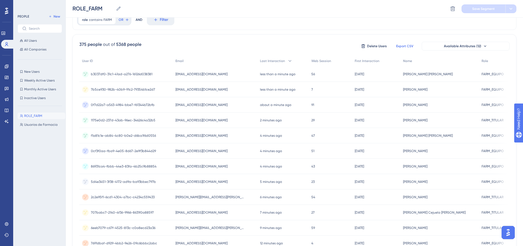
scroll to position [0, 0]
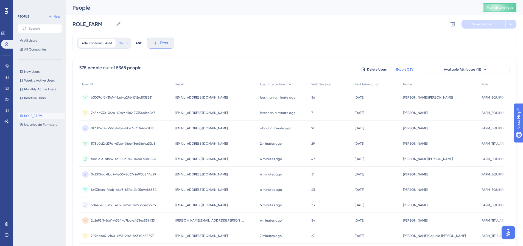
click at [160, 41] on span "Filter" at bounding box center [164, 43] width 9 height 7
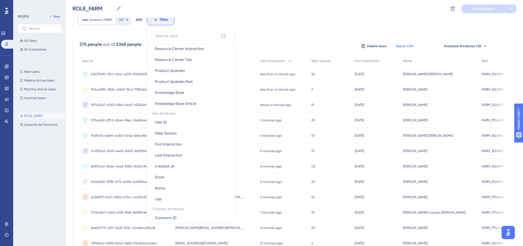
scroll to position [225, 0]
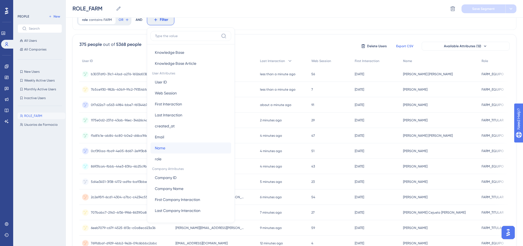
click at [159, 147] on span "Name" at bounding box center [160, 148] width 10 height 7
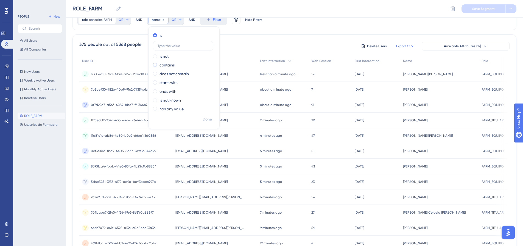
click at [166, 63] on label "contains" at bounding box center [167, 65] width 15 height 7
type input "aroa"
click at [212, 120] on button "Done" at bounding box center [207, 119] width 15 height 10
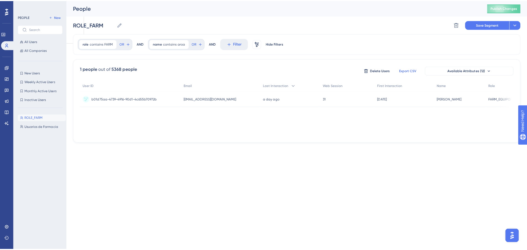
scroll to position [0, 0]
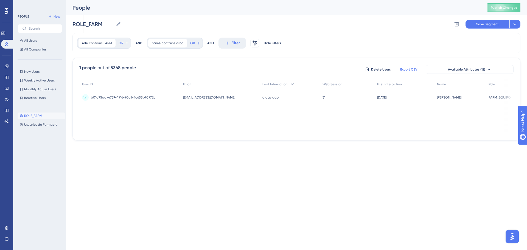
click at [143, 97] on span "b01d75aa-4739-4916-90d1-4c655b70972b" at bounding box center [123, 97] width 65 height 4
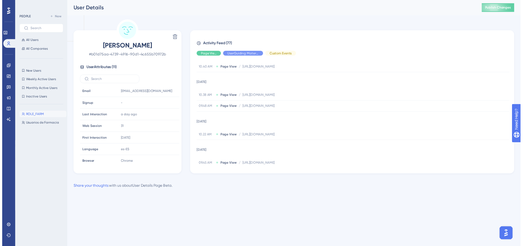
scroll to position [553, 0]
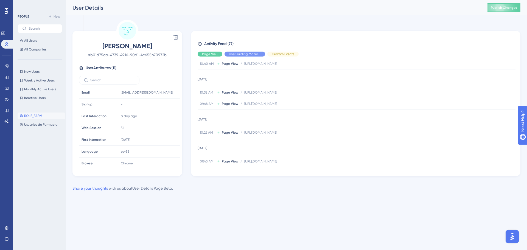
click at [116, 15] on div "User Details Publish Changes" at bounding box center [296, 7] width 461 height 15
click at [31, 41] on span "All Users" at bounding box center [30, 40] width 13 height 4
click at [32, 117] on span "ROLE_FARM" at bounding box center [33, 116] width 18 height 4
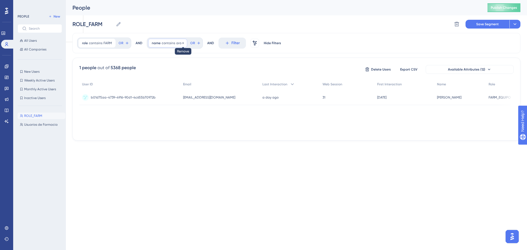
click at [182, 43] on icon at bounding box center [183, 43] width 2 height 2
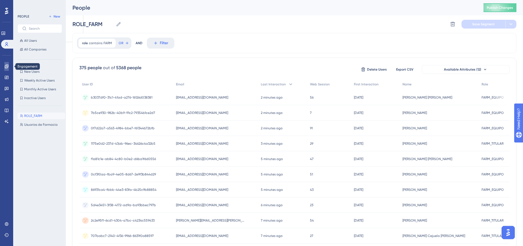
click at [6, 67] on icon at bounding box center [7, 67] width 4 height 4
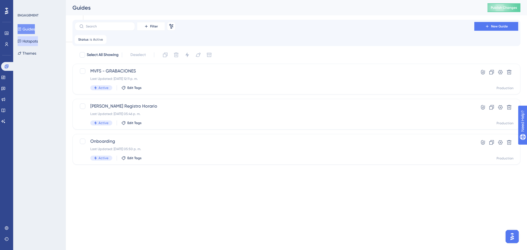
click at [26, 39] on button "Hotspots" at bounding box center [28, 41] width 20 height 10
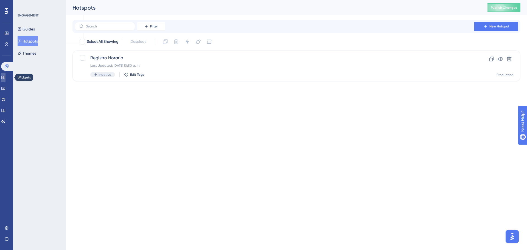
click at [5, 76] on icon at bounding box center [3, 77] width 4 height 4
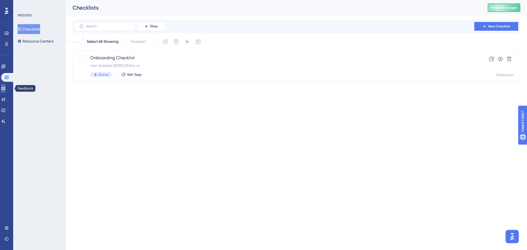
click at [5, 88] on icon at bounding box center [3, 88] width 4 height 4
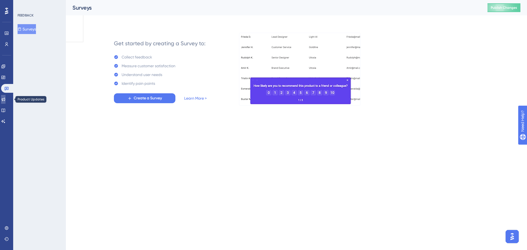
click at [5, 101] on icon at bounding box center [4, 100] width 4 height 4
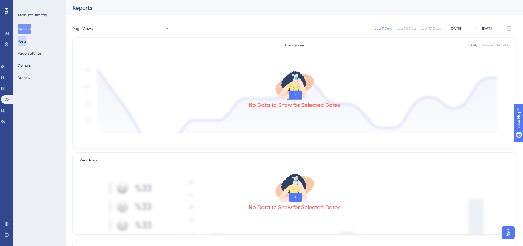
click at [26, 40] on button "Posts" at bounding box center [22, 41] width 9 height 10
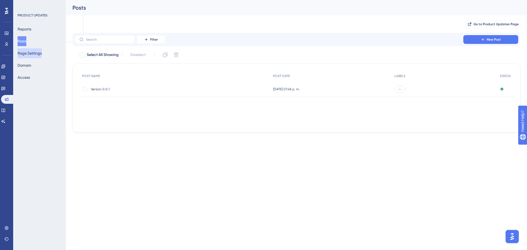
click at [33, 54] on button "Page Settings" at bounding box center [30, 53] width 24 height 10
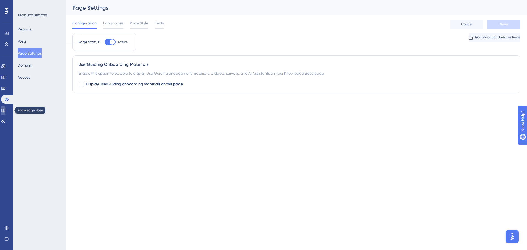
click at [5, 111] on icon at bounding box center [3, 110] width 4 height 4
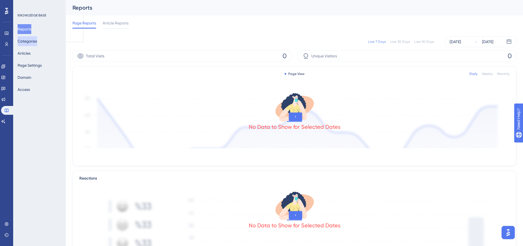
click at [32, 40] on button "Categories" at bounding box center [27, 41] width 19 height 10
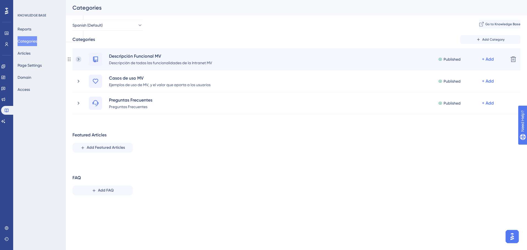
click at [79, 60] on icon at bounding box center [78, 59] width 5 height 5
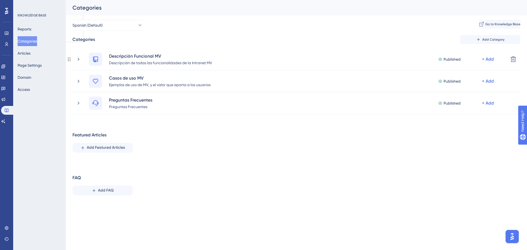
click at [78, 61] on icon at bounding box center [78, 59] width 5 height 5
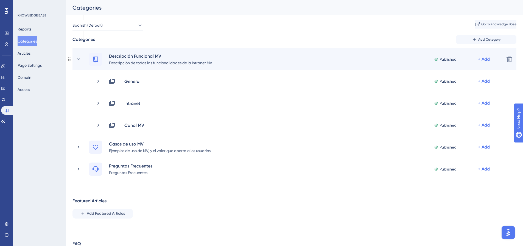
click at [143, 57] on div "Descripción Funcional MV" at bounding box center [161, 56] width 104 height 7
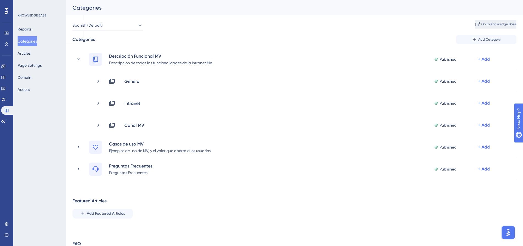
click at [491, 23] on span "Go to Knowledge Base" at bounding box center [498, 24] width 35 height 4
